Goal: Task Accomplishment & Management: Use online tool/utility

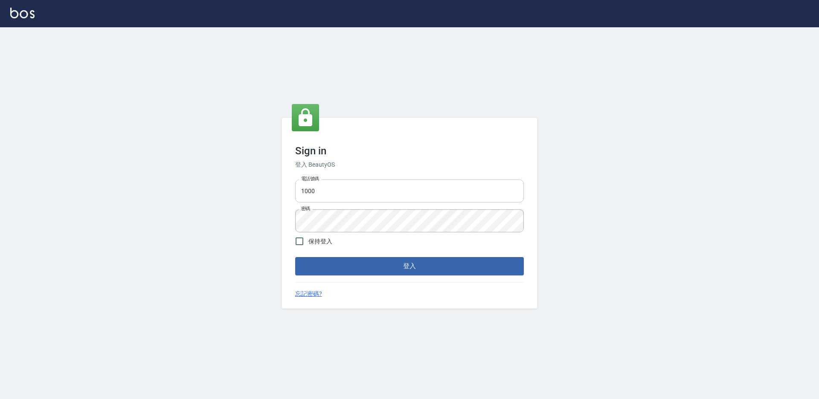
click at [324, 193] on input "1000" at bounding box center [409, 191] width 229 height 23
type input "1"
type input "0934195967"
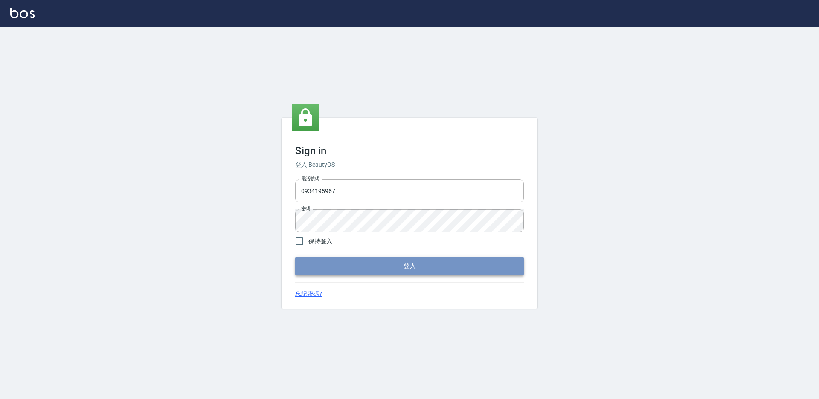
click at [406, 267] on button "登入" at bounding box center [409, 266] width 229 height 18
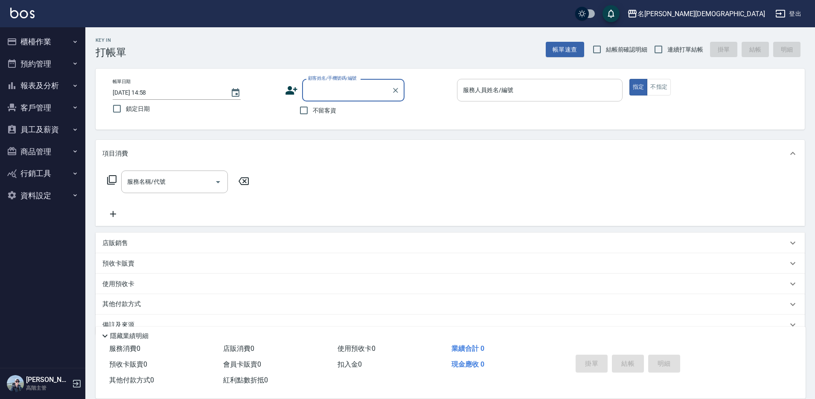
click at [467, 88] on div "服務人員姓名/編號 服務人員姓名/編號" at bounding box center [540, 90] width 166 height 23
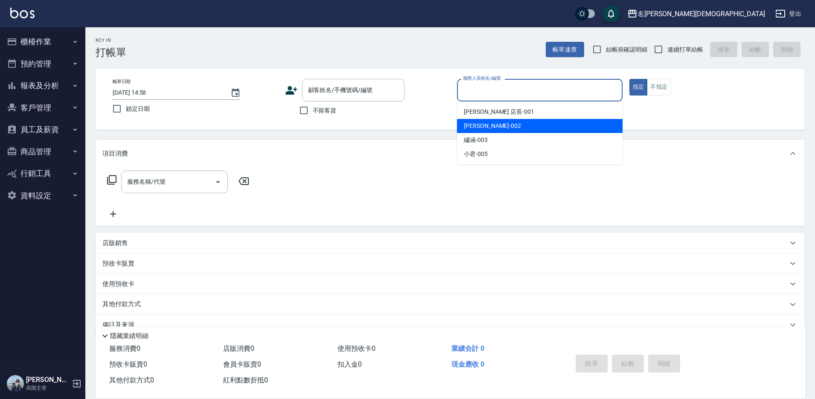
click at [480, 122] on span "香香 -002" at bounding box center [492, 126] width 57 height 9
type input "香香-002"
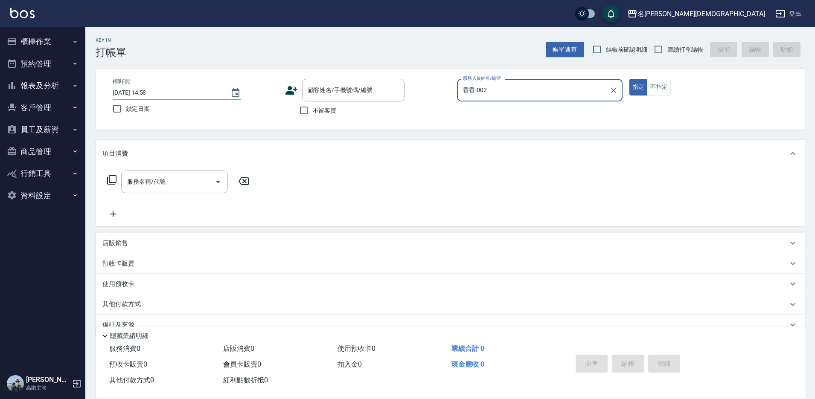
click at [133, 184] on div "服務名稱/代號 服務名稱/代號" at bounding box center [174, 182] width 107 height 23
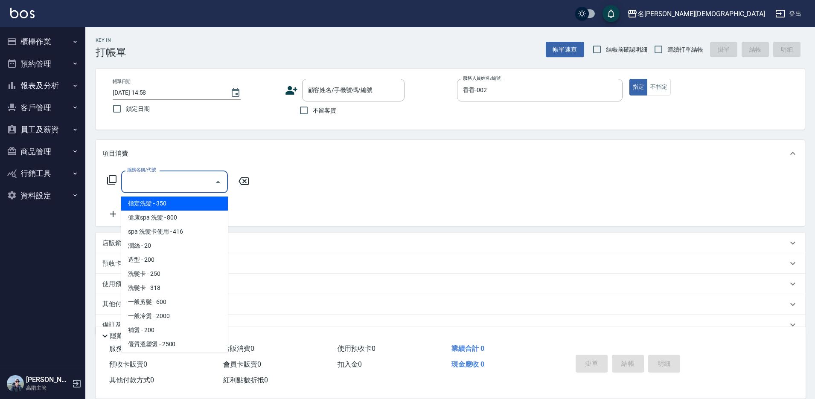
click at [169, 197] on span "指定洗髮 - 350" at bounding box center [174, 204] width 107 height 14
type input "指定洗髮(101)"
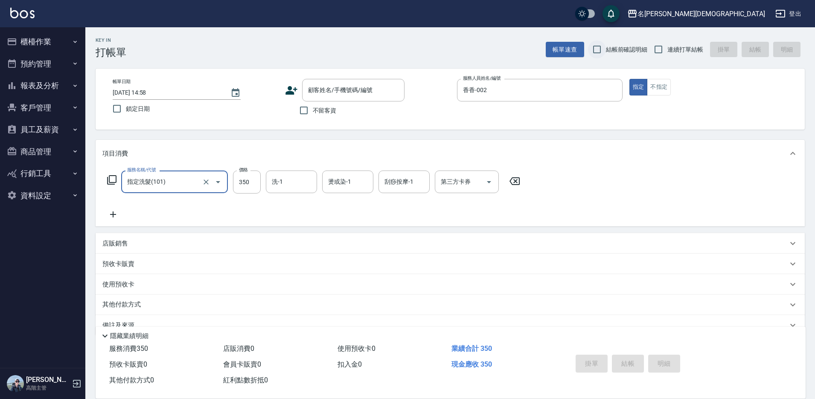
click at [596, 49] on input "結帳前確認明細" at bounding box center [597, 50] width 18 height 18
checkbox input "true"
click at [306, 110] on input "不留客資" at bounding box center [304, 111] width 18 height 18
checkbox input "true"
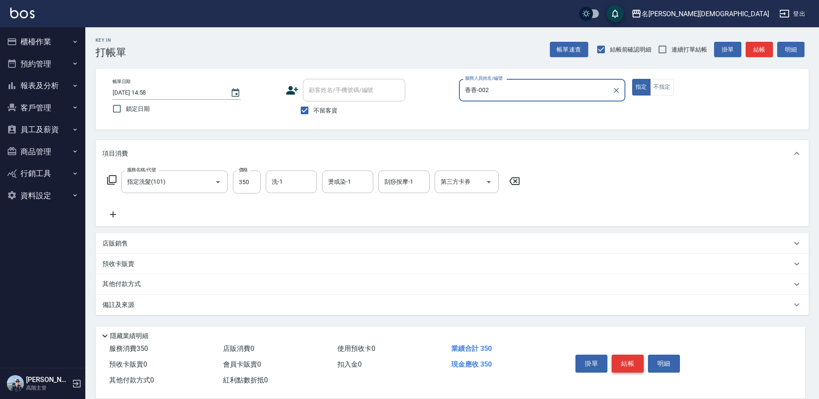
click at [629, 358] on button "結帳" at bounding box center [628, 364] width 32 height 18
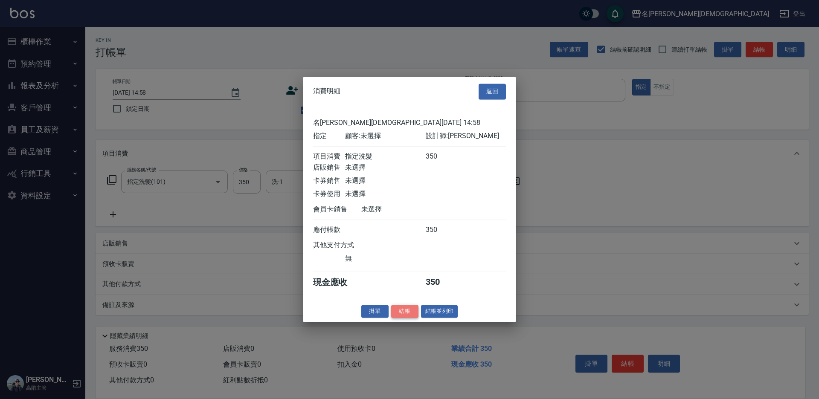
click at [404, 317] on button "結帳" at bounding box center [404, 311] width 27 height 13
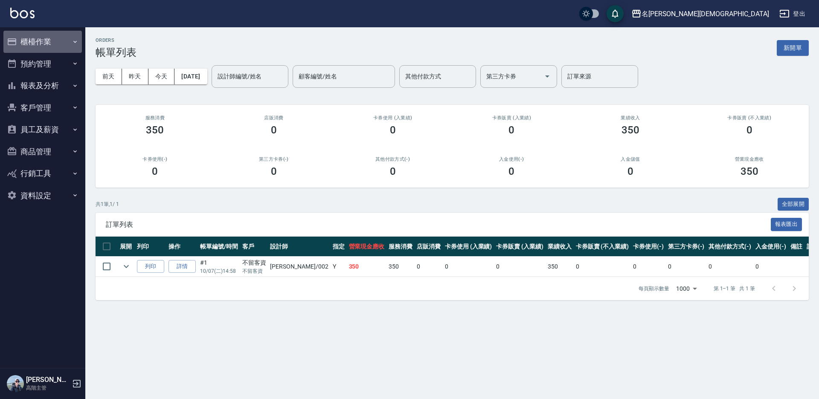
click at [36, 42] on button "櫃檯作業" at bounding box center [42, 42] width 79 height 22
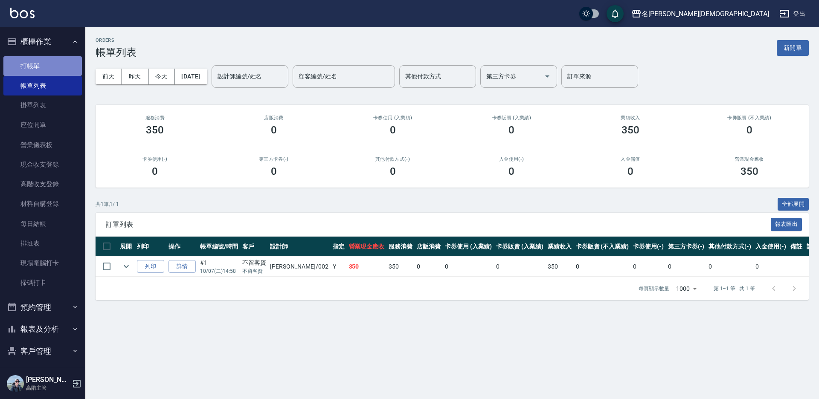
click at [44, 64] on link "打帳單" at bounding box center [42, 66] width 79 height 20
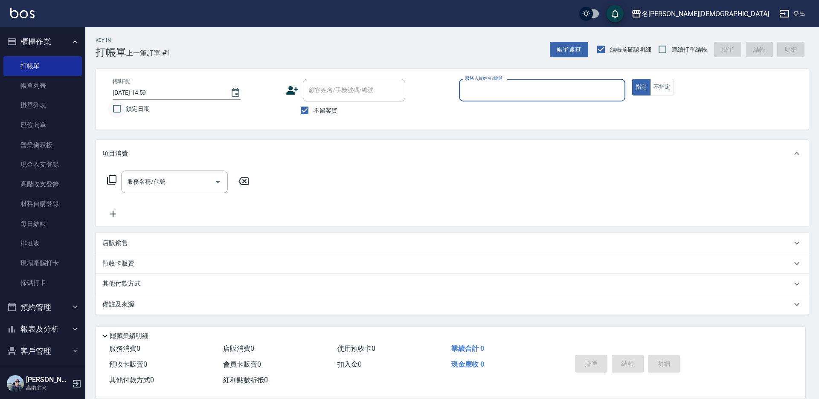
click at [117, 110] on input "鎖定日期" at bounding box center [117, 109] width 18 height 18
checkbox input "true"
click at [467, 91] on input "服務人員姓名/編號" at bounding box center [542, 90] width 159 height 15
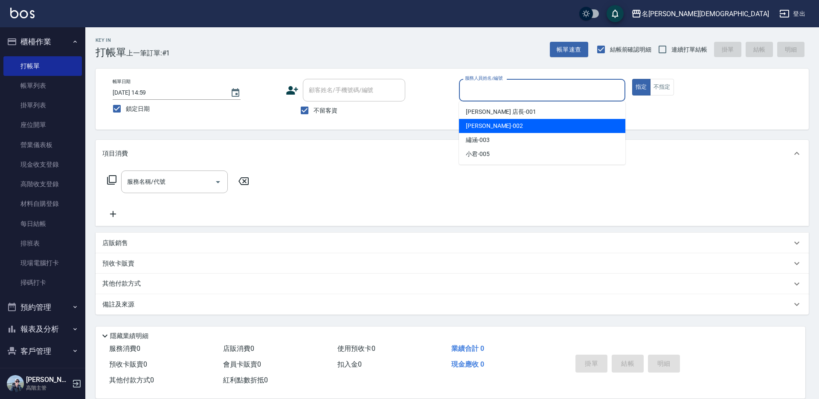
click at [482, 127] on span "香香 -002" at bounding box center [494, 126] width 57 height 9
type input "香香-002"
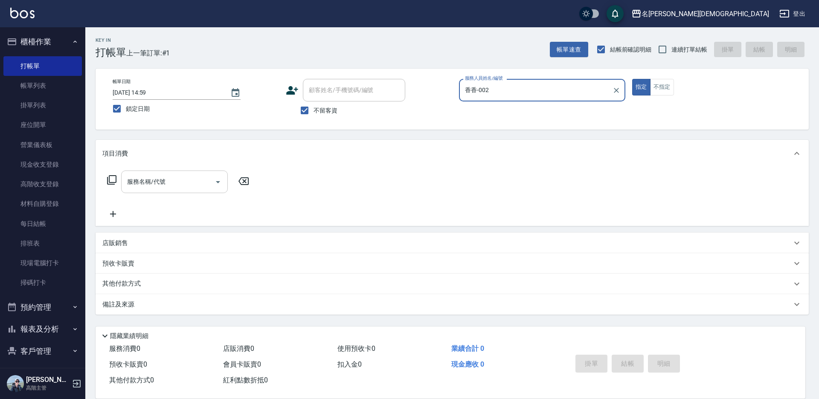
click at [158, 184] on input "服務名稱/代號" at bounding box center [168, 182] width 86 height 15
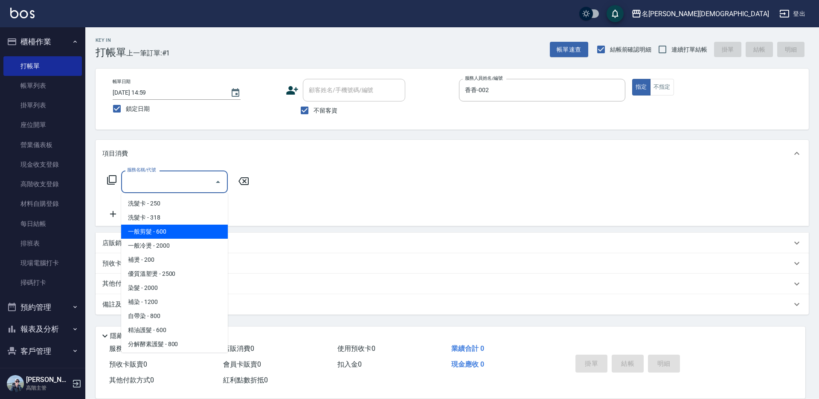
scroll to position [85, 0]
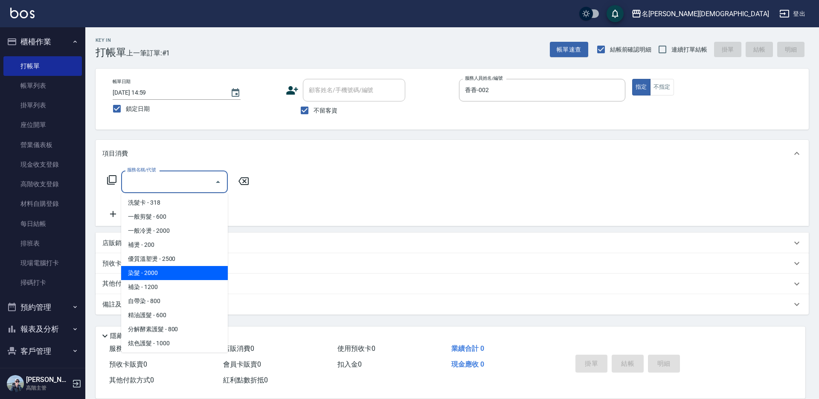
click at [171, 274] on span "染髮 - 2000" at bounding box center [174, 273] width 107 height 14
type input "染髮(401)"
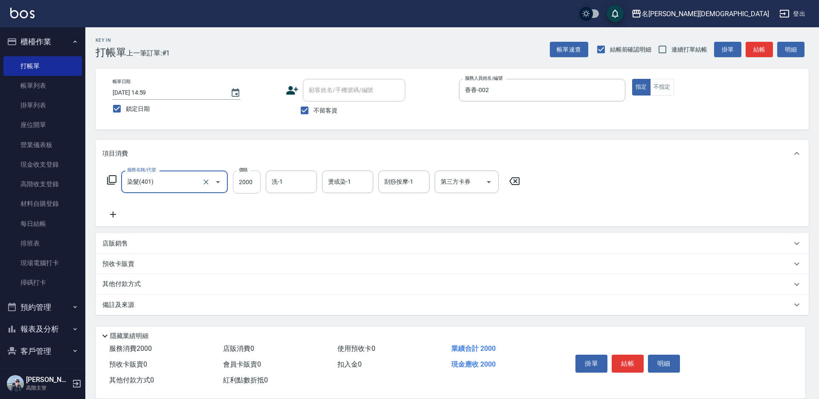
click at [254, 185] on input "2000" at bounding box center [247, 182] width 28 height 23
type input "2800"
click at [287, 186] on input "洗-1" at bounding box center [292, 182] width 44 height 15
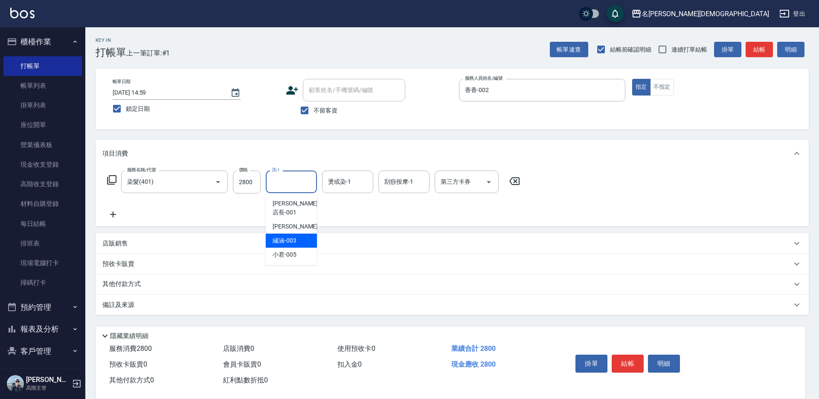
click at [308, 234] on div "繡涵 -003" at bounding box center [291, 241] width 51 height 14
type input "繡涵-003"
click at [621, 360] on button "結帳" at bounding box center [628, 364] width 32 height 18
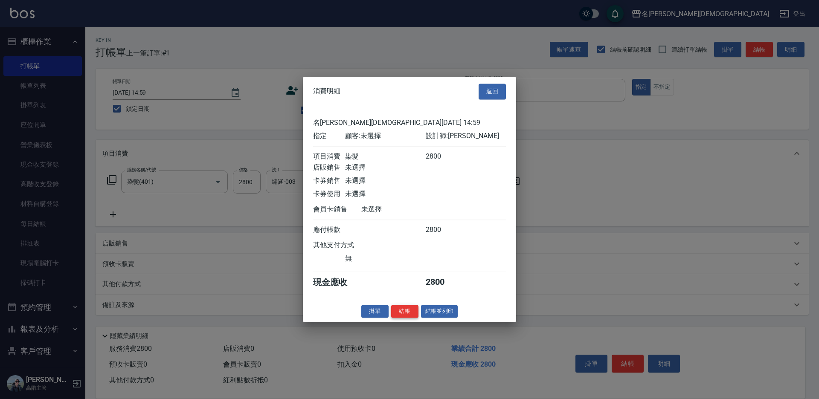
click at [399, 318] on button "結帳" at bounding box center [404, 311] width 27 height 13
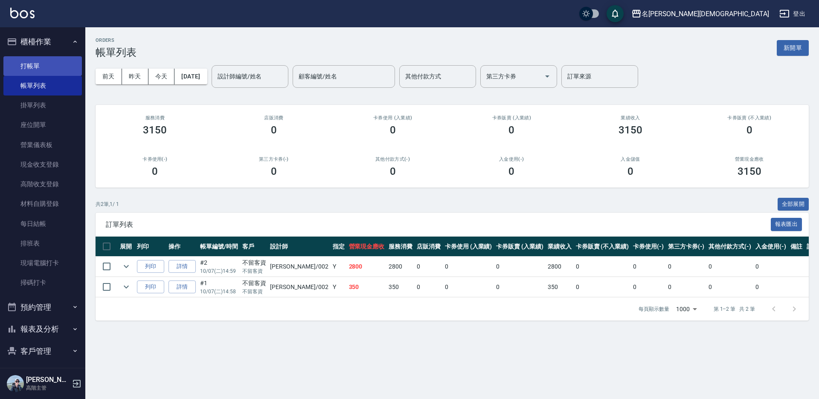
click at [33, 72] on link "打帳單" at bounding box center [42, 66] width 79 height 20
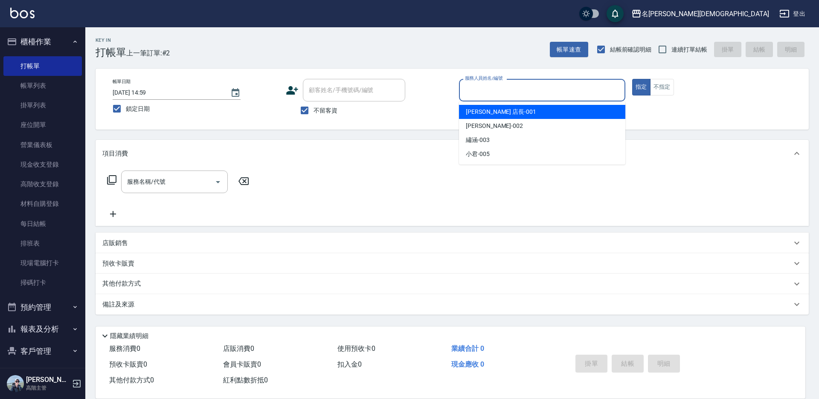
click at [475, 90] on input "服務人員姓名/編號" at bounding box center [542, 90] width 159 height 15
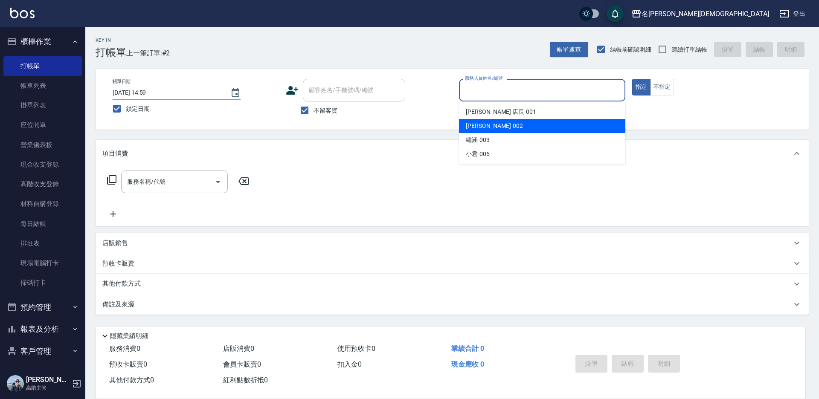
click at [489, 122] on span "香香 -002" at bounding box center [494, 126] width 57 height 9
type input "香香-002"
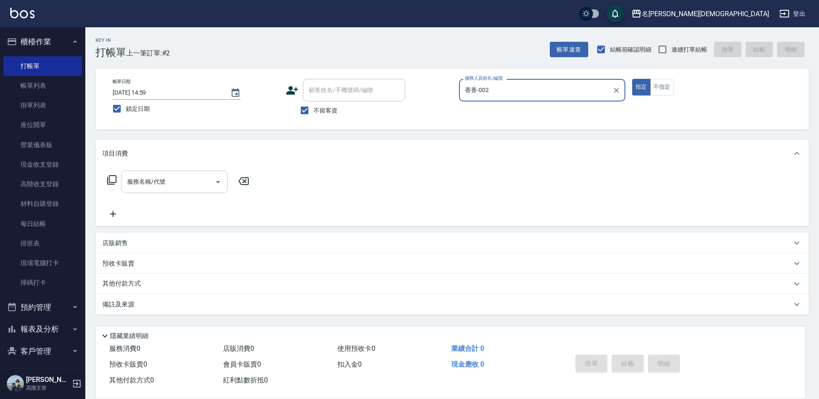
click at [166, 185] on input "服務名稱/代號" at bounding box center [168, 182] width 86 height 15
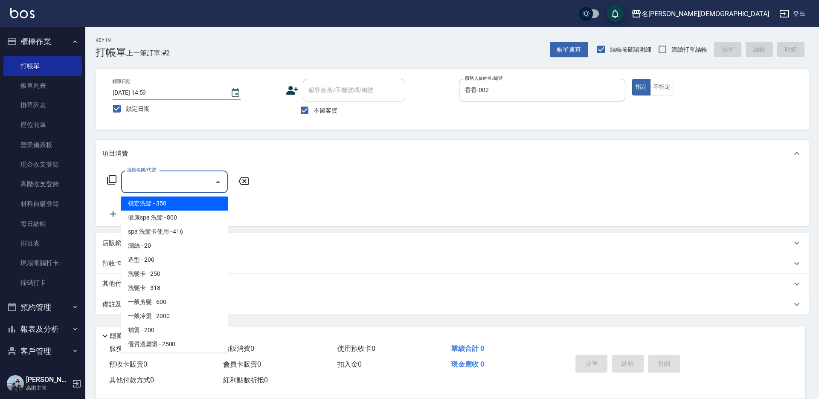
click at [171, 200] on span "指定洗髮 - 350" at bounding box center [174, 204] width 107 height 14
type input "指定洗髮(101)"
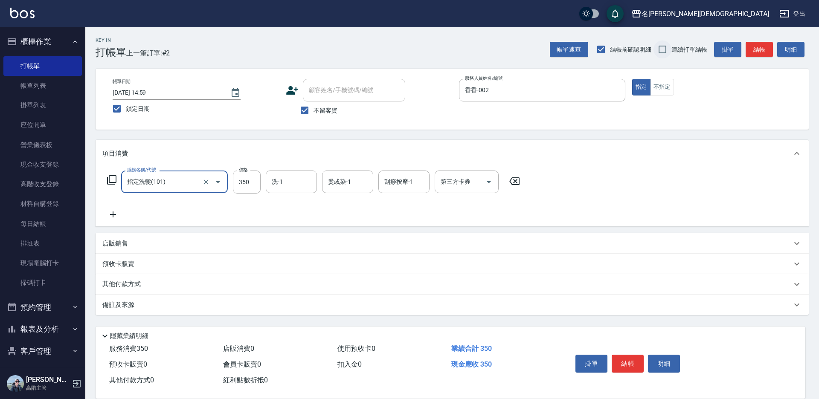
click at [664, 47] on input "連續打單結帳" at bounding box center [663, 50] width 18 height 18
checkbox input "true"
click at [602, 48] on input "結帳前確認明細" at bounding box center [601, 50] width 18 height 18
checkbox input "false"
click at [501, 91] on input "香香-002" at bounding box center [536, 90] width 146 height 15
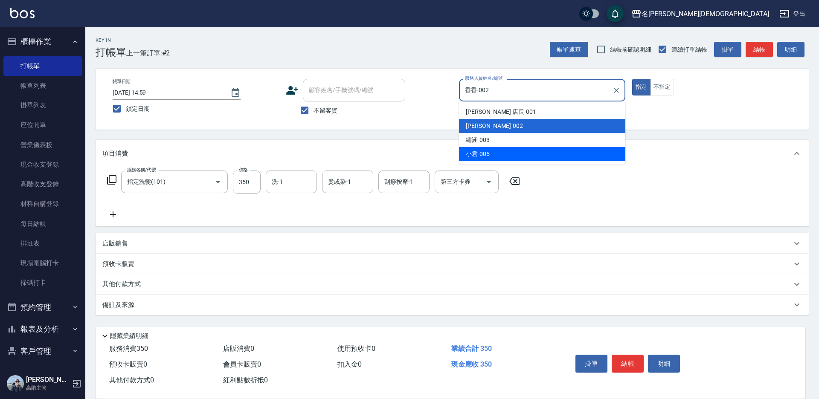
click at [493, 155] on div "小君 -005" at bounding box center [542, 154] width 166 height 14
type input "小君-005"
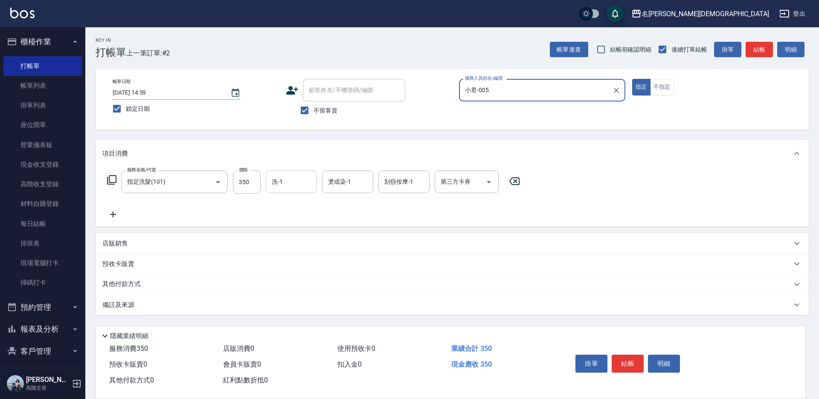
click at [278, 185] on div "洗-1 洗-1" at bounding box center [291, 182] width 51 height 23
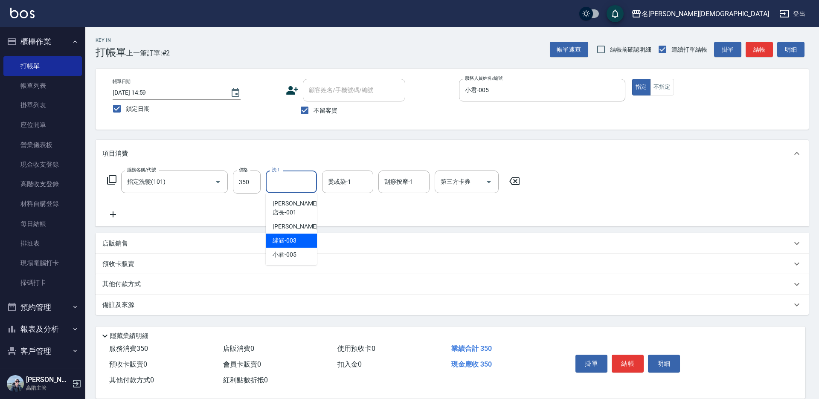
click at [294, 236] on span "繡涵 -003" at bounding box center [285, 240] width 24 height 9
type input "繡涵-003"
click at [250, 181] on input "350" at bounding box center [247, 182] width 28 height 23
type input "370"
click at [623, 363] on button "結帳" at bounding box center [628, 364] width 32 height 18
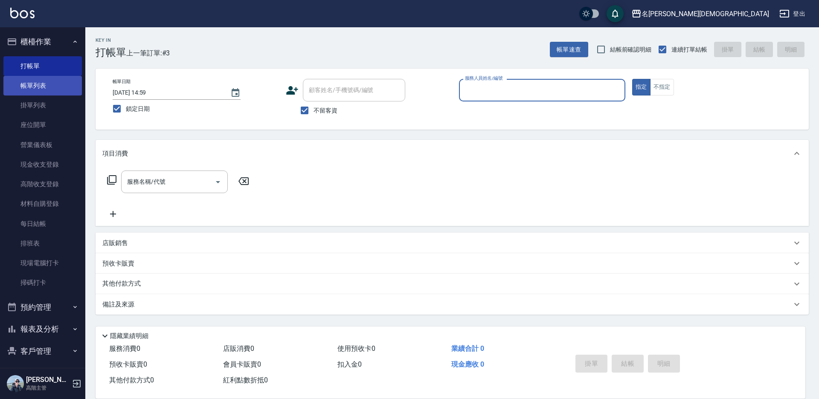
click at [36, 85] on link "帳單列表" at bounding box center [42, 86] width 79 height 20
